Goal: Find specific page/section: Find specific page/section

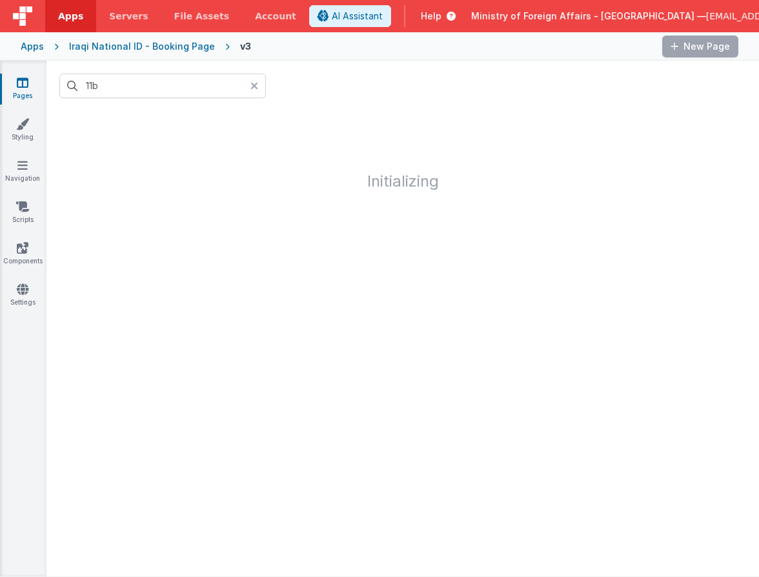
click at [257, 87] on icon at bounding box center [255, 86] width 8 height 10
click at [236, 88] on input "text" at bounding box center [162, 86] width 207 height 25
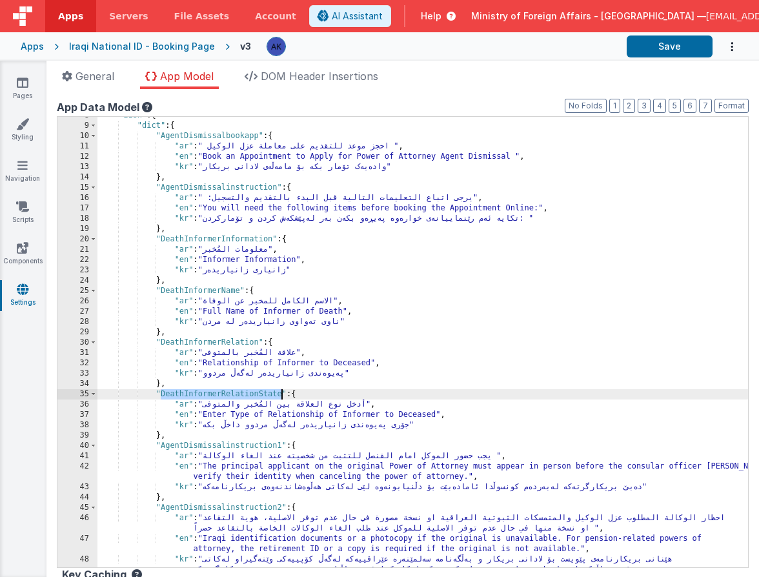
scroll to position [49, 0]
